Goal: Find specific page/section: Find specific page/section

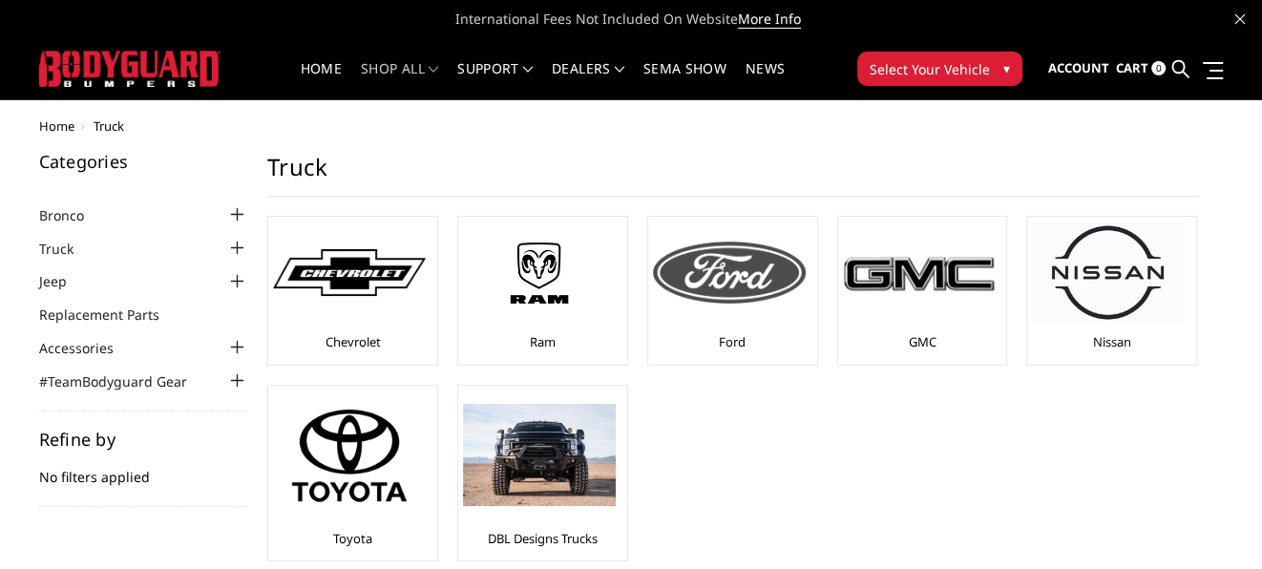
click at [729, 286] on img at bounding box center [729, 272] width 153 height 61
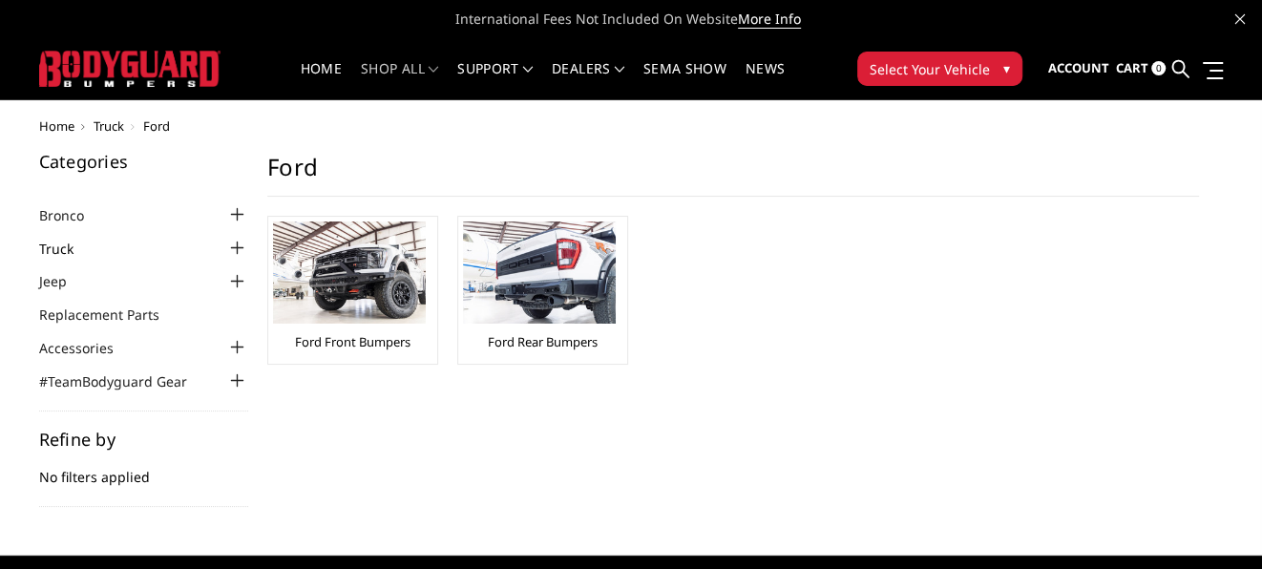
click at [52, 244] on link "Truck" at bounding box center [68, 249] width 58 height 20
